Goal: Task Accomplishment & Management: Manage account settings

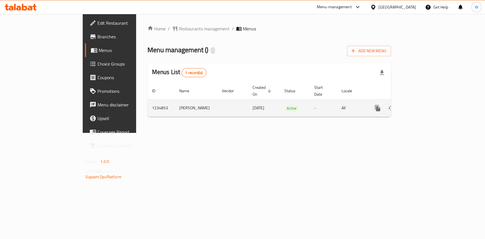
click at [425, 101] on link "enhanced table" at bounding box center [418, 108] width 14 height 14
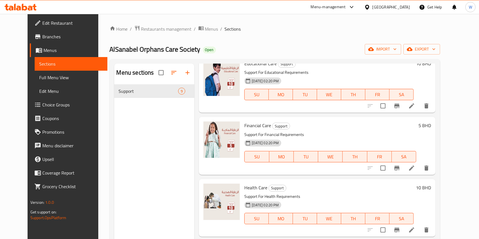
scroll to position [38, 0]
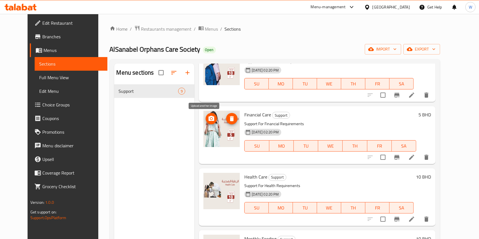
click at [208, 119] on icon "upload picture" at bounding box center [211, 118] width 7 height 7
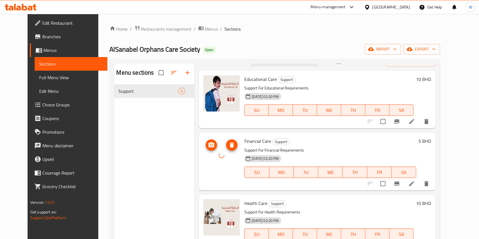
scroll to position [0, 0]
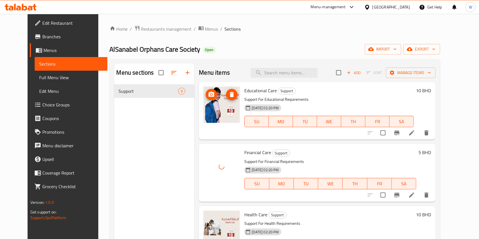
click at [209, 99] on img at bounding box center [221, 105] width 36 height 36
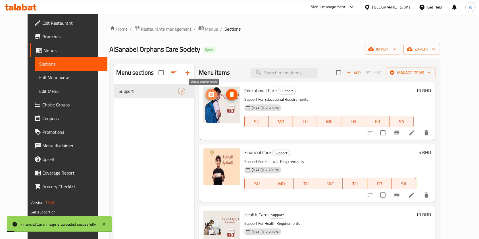
click at [209, 97] on span "upload picture" at bounding box center [211, 94] width 11 height 7
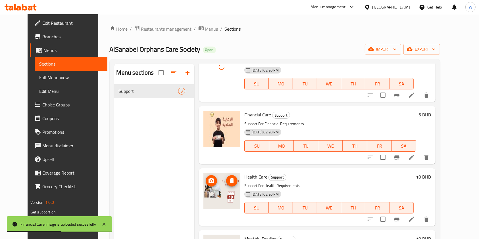
scroll to position [76, 0]
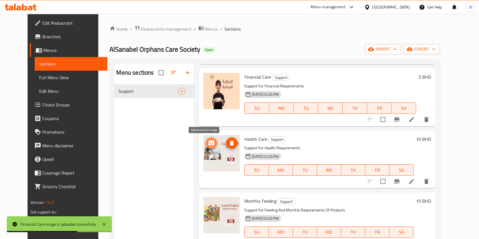
click at [208, 144] on icon "upload picture" at bounding box center [211, 142] width 6 height 5
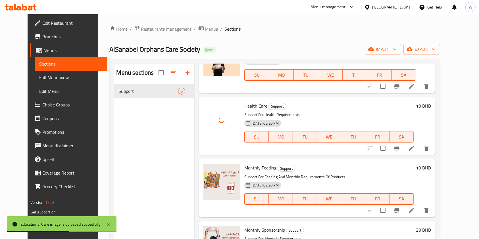
scroll to position [151, 0]
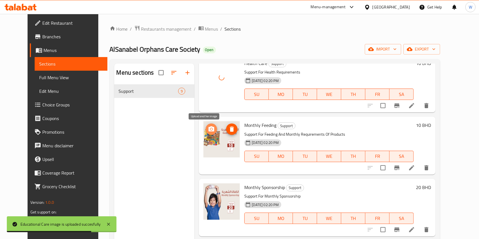
click at [208, 127] on icon "upload picture" at bounding box center [211, 129] width 7 height 7
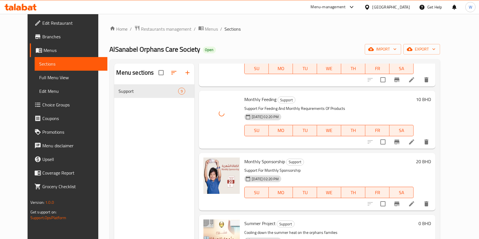
scroll to position [189, 0]
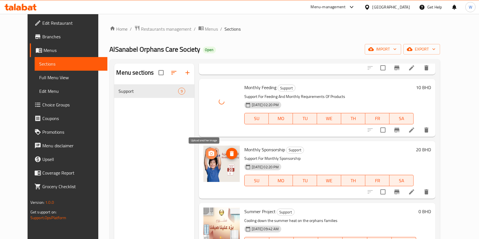
click at [208, 150] on span "upload picture" at bounding box center [211, 153] width 11 height 7
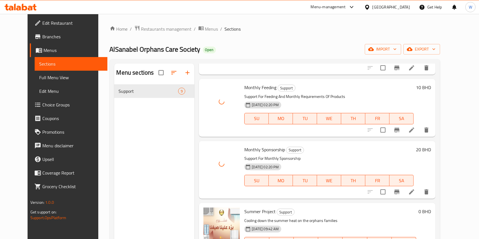
scroll to position [265, 0]
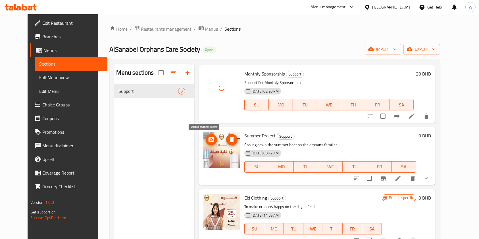
click at [208, 137] on icon "upload picture" at bounding box center [211, 139] width 6 height 5
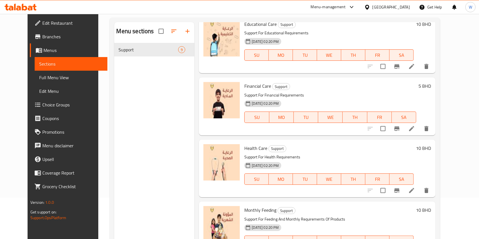
scroll to position [0, 0]
